Goal: Transaction & Acquisition: Purchase product/service

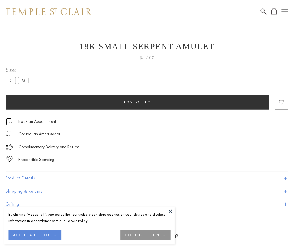
scroll to position [9, 0]
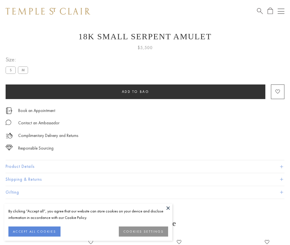
click at [135, 91] on span "Add to bag" at bounding box center [135, 91] width 27 height 5
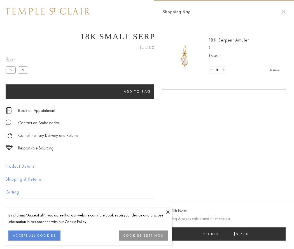
click at [229, 234] on span "submit" at bounding box center [228, 233] width 1 height 1
